Goal: Check status: Check status

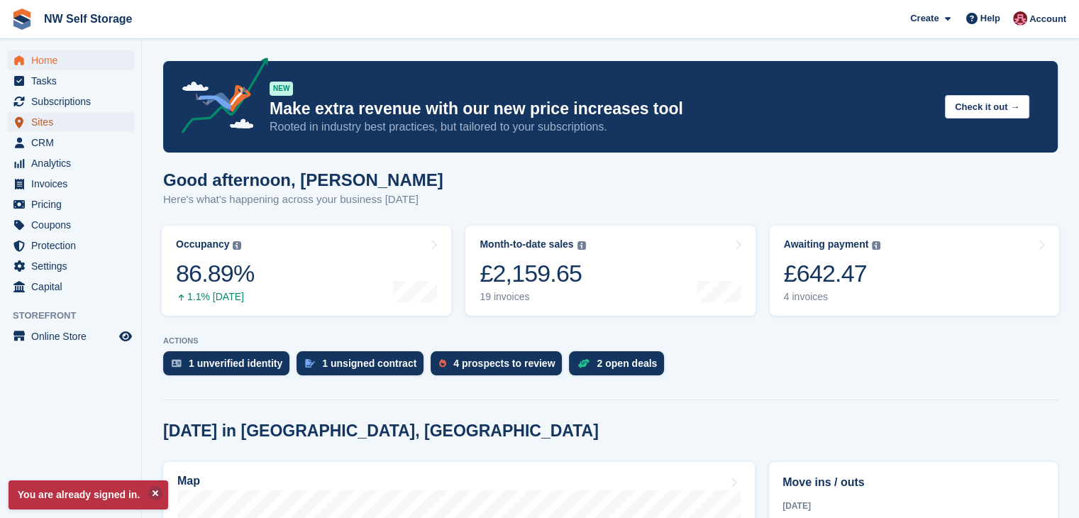
click at [62, 123] on span "Sites" at bounding box center [73, 122] width 85 height 20
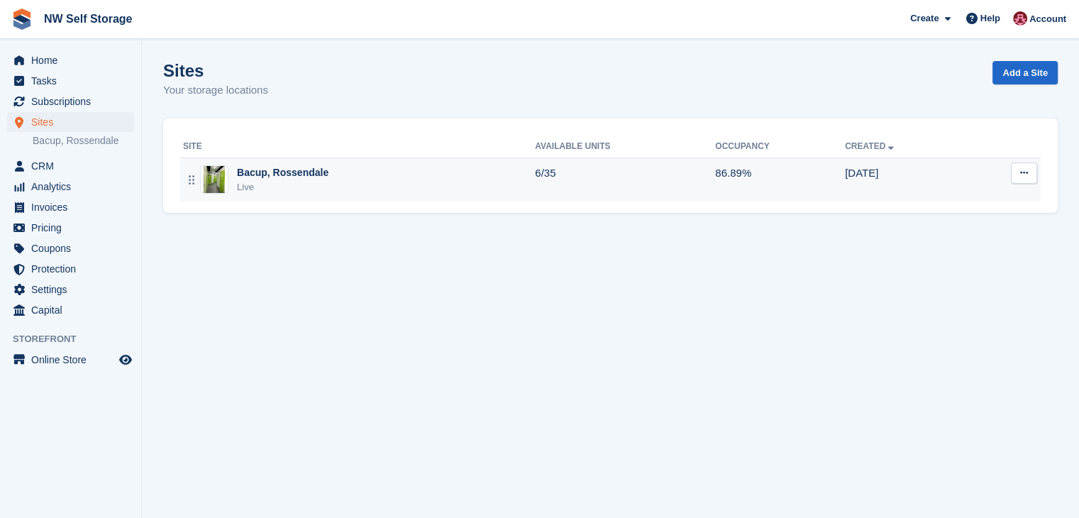
click at [287, 177] on div "Bacup, Rossendale" at bounding box center [283, 172] width 92 height 15
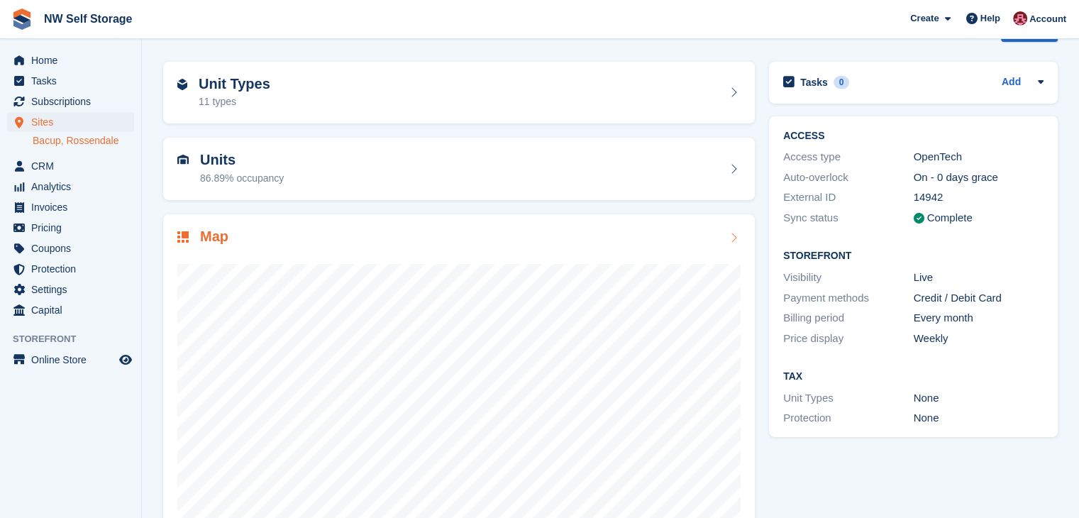
scroll to position [87, 0]
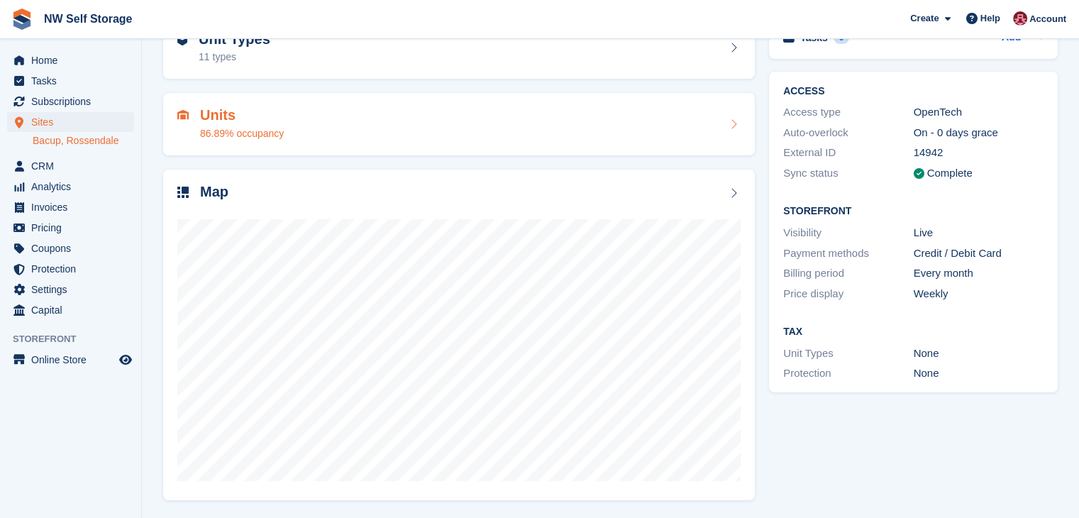
click at [228, 113] on h2 "Units" at bounding box center [242, 115] width 84 height 16
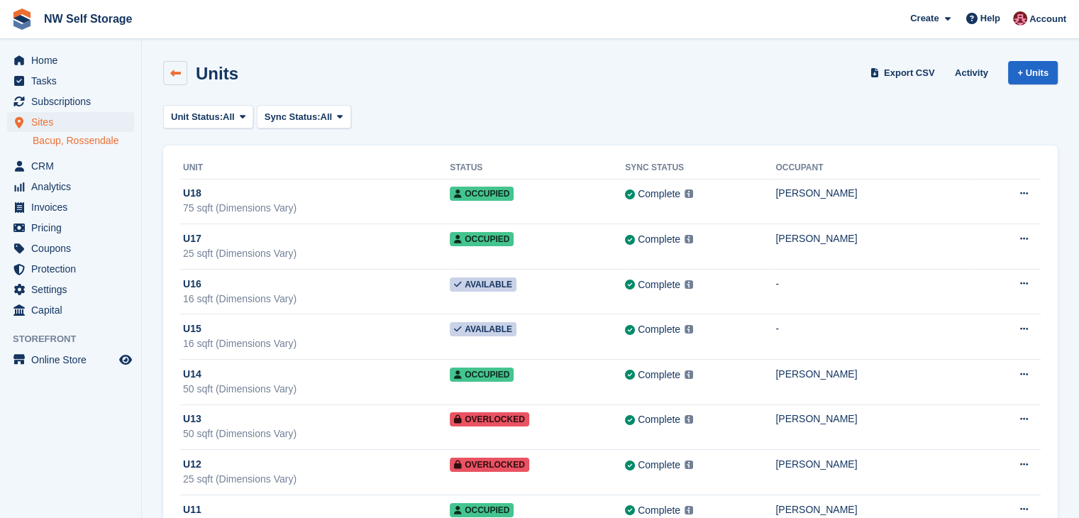
click at [169, 69] on link at bounding box center [175, 73] width 24 height 24
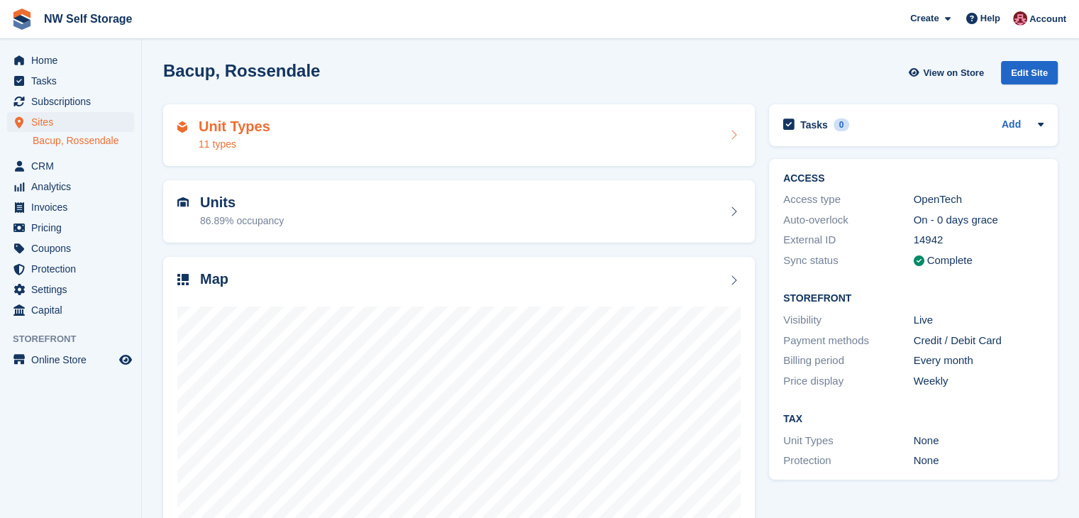
click at [270, 136] on div "Unit Types 11 types" at bounding box center [458, 135] width 563 height 34
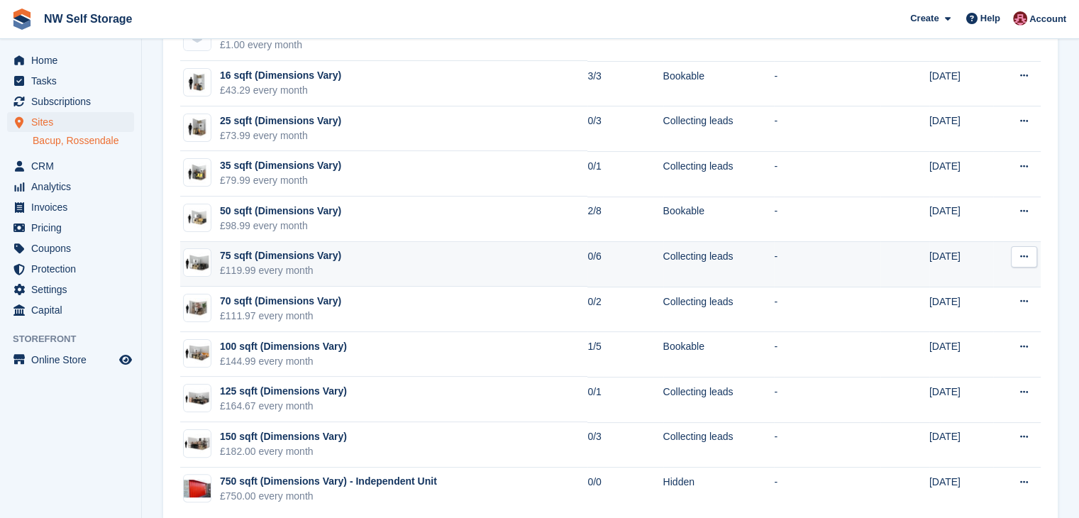
scroll to position [248, 0]
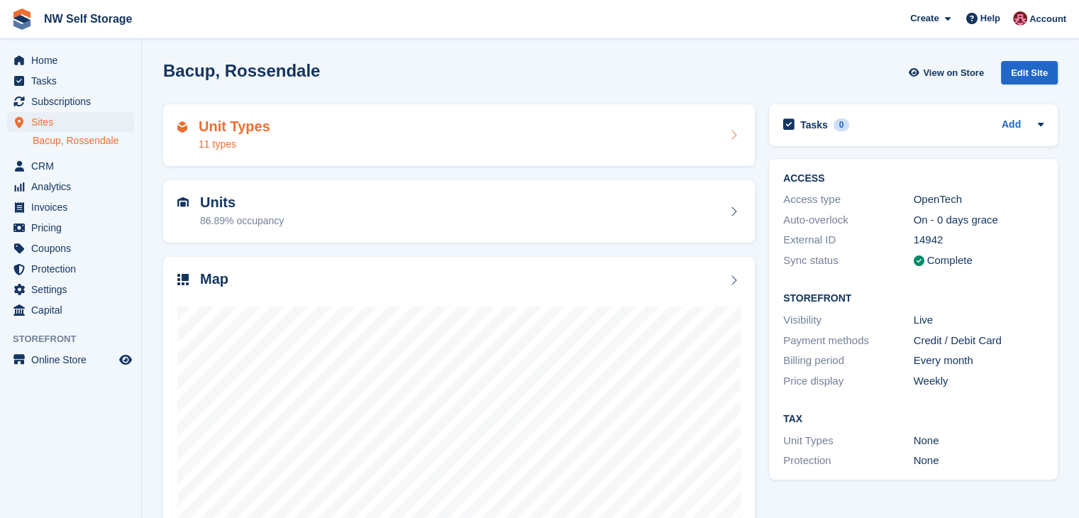
click at [248, 135] on div "Unit Types 11 types" at bounding box center [235, 135] width 72 height 34
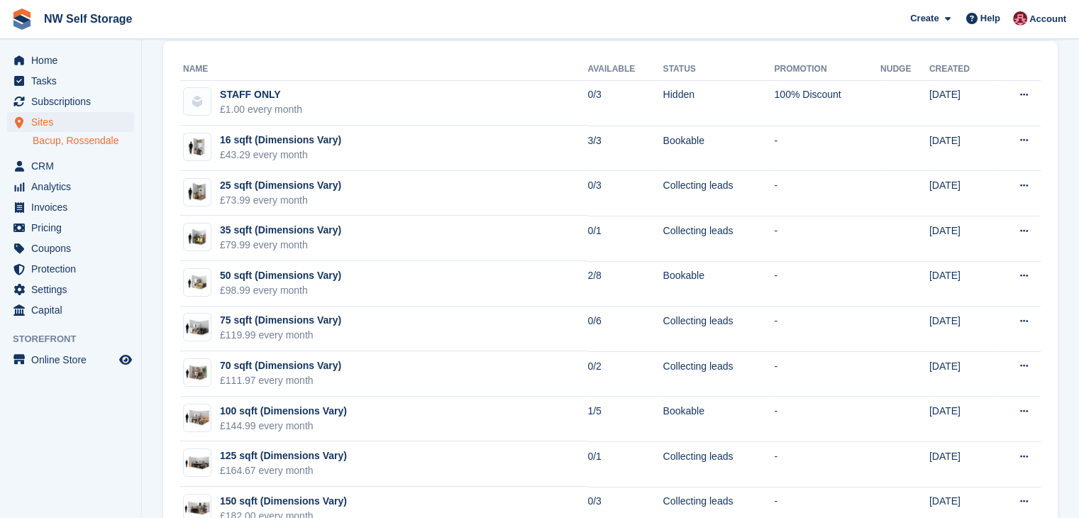
scroll to position [106, 0]
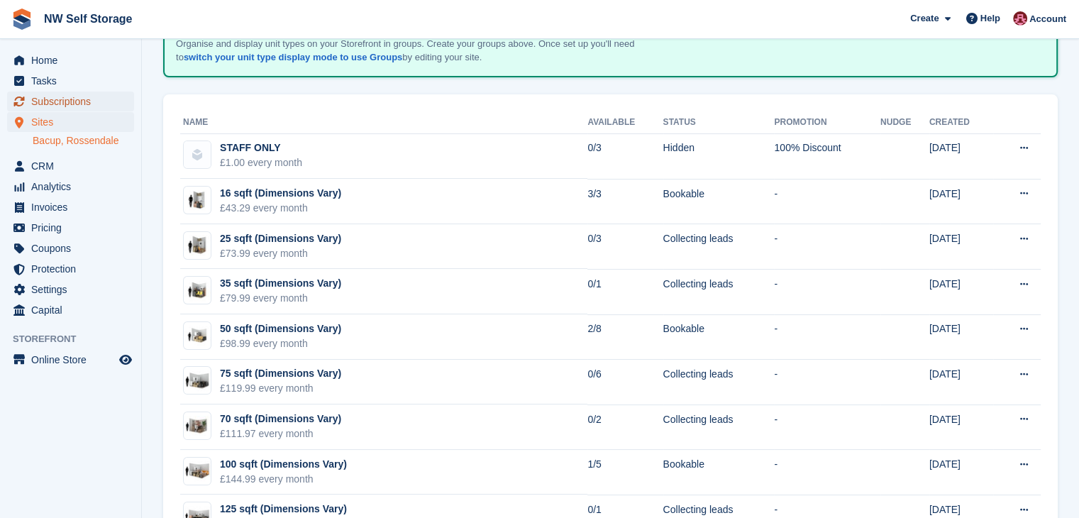
click at [86, 92] on span "Subscriptions" at bounding box center [73, 102] width 85 height 20
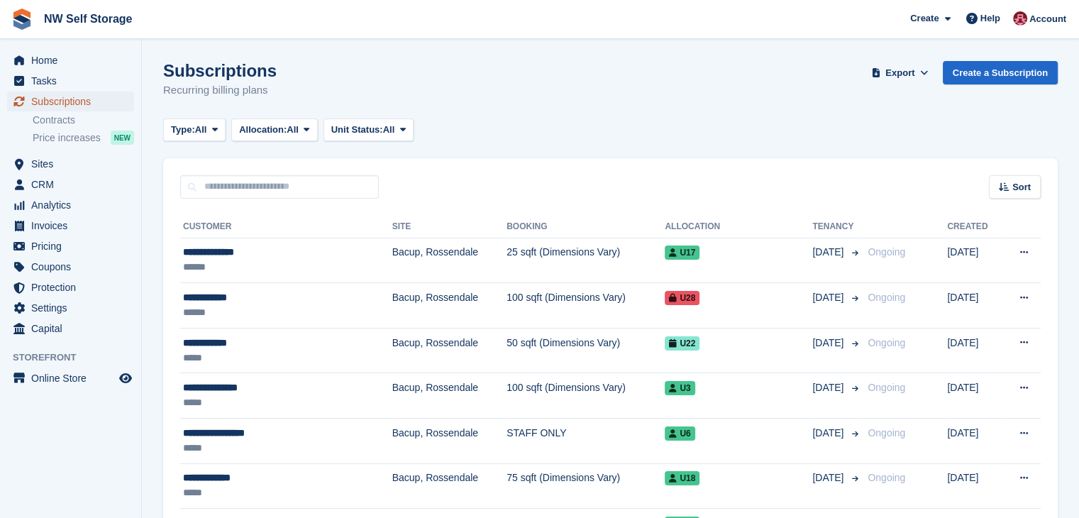
click at [86, 95] on span "Subscriptions" at bounding box center [73, 102] width 85 height 20
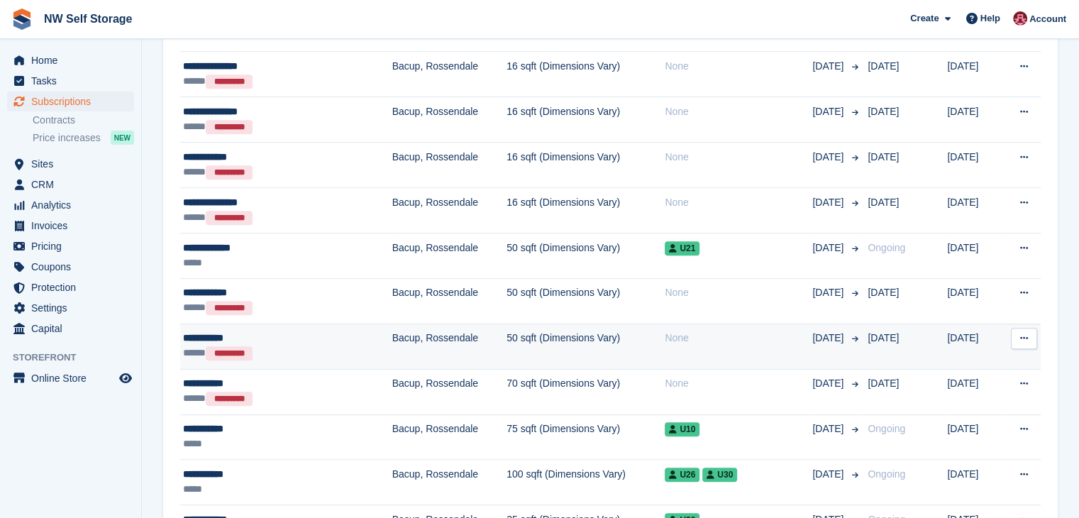
scroll to position [993, 0]
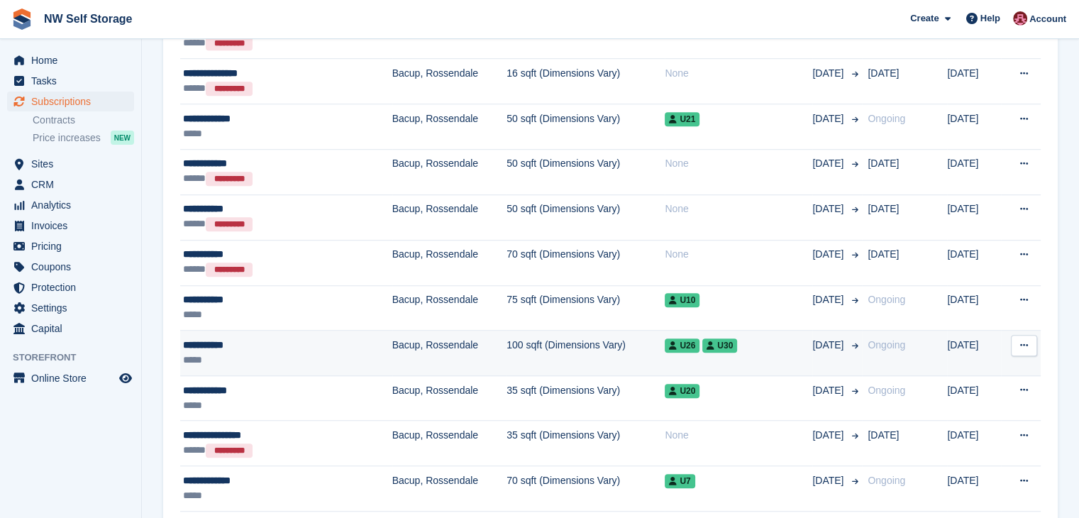
click at [506, 344] on td "100 sqft (Dimensions Vary)" at bounding box center [585, 353] width 158 height 45
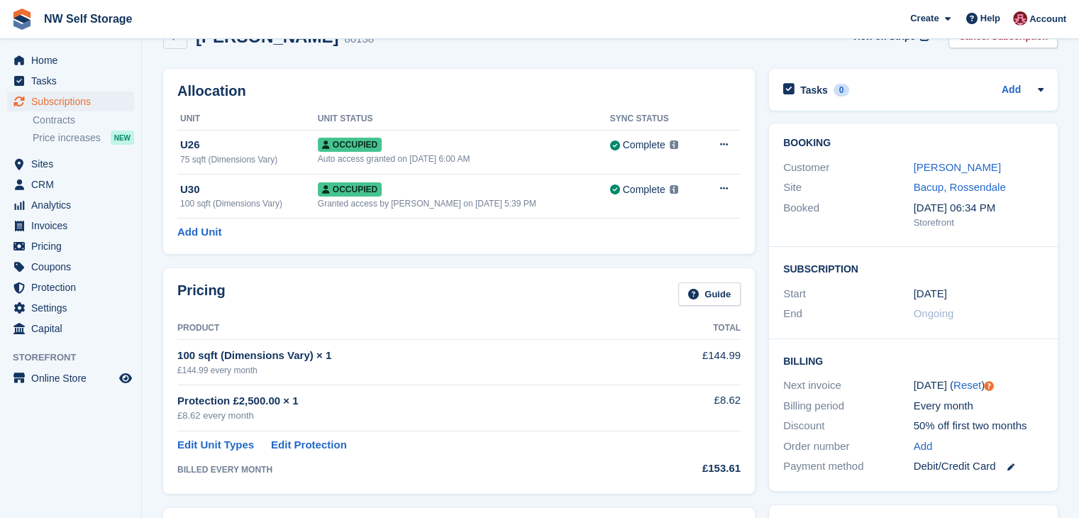
scroll to position [71, 0]
